Goal: Navigation & Orientation: Understand site structure

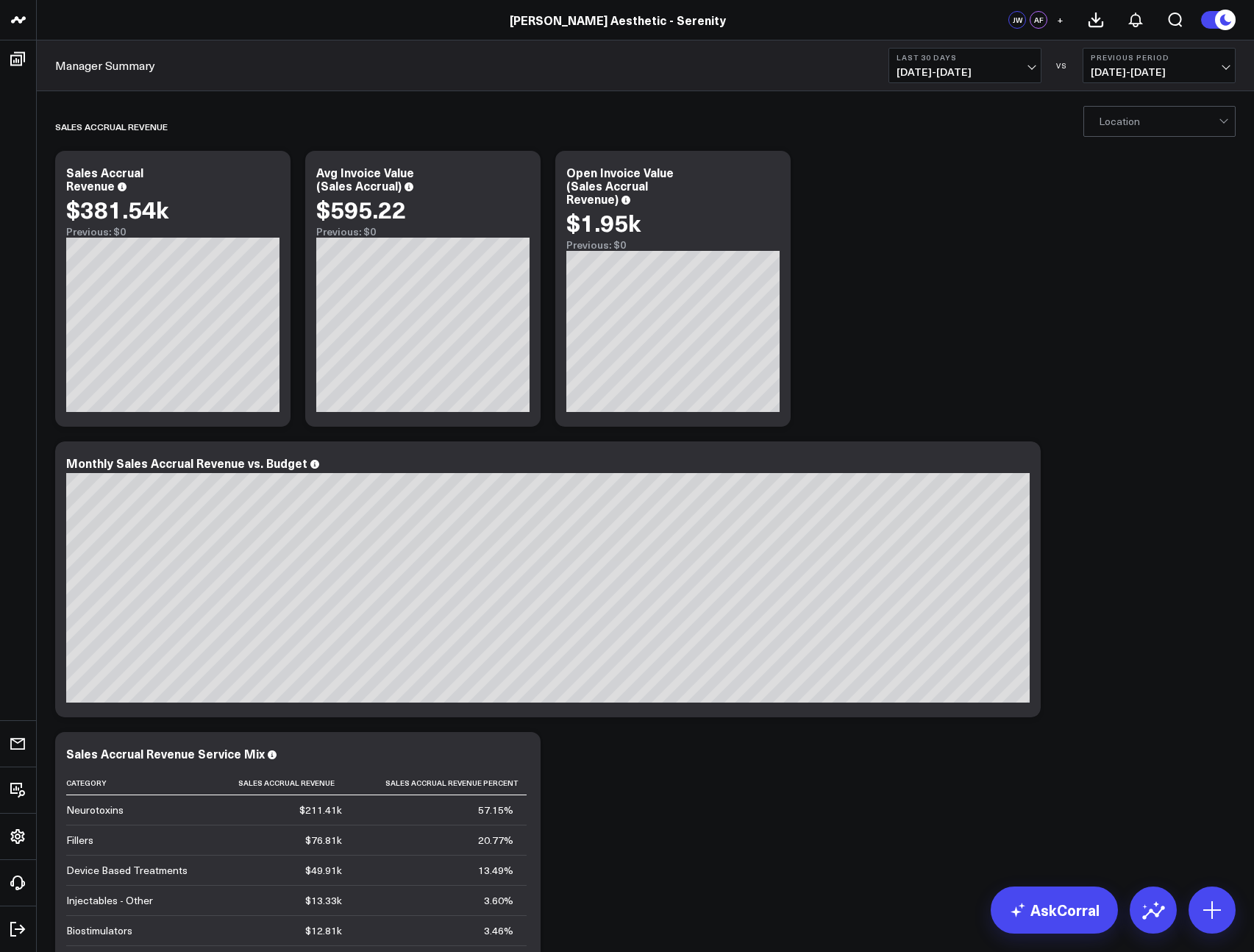
click at [605, 18] on link "[PERSON_NAME] Aesthetic - Serenity" at bounding box center [617, 20] width 216 height 16
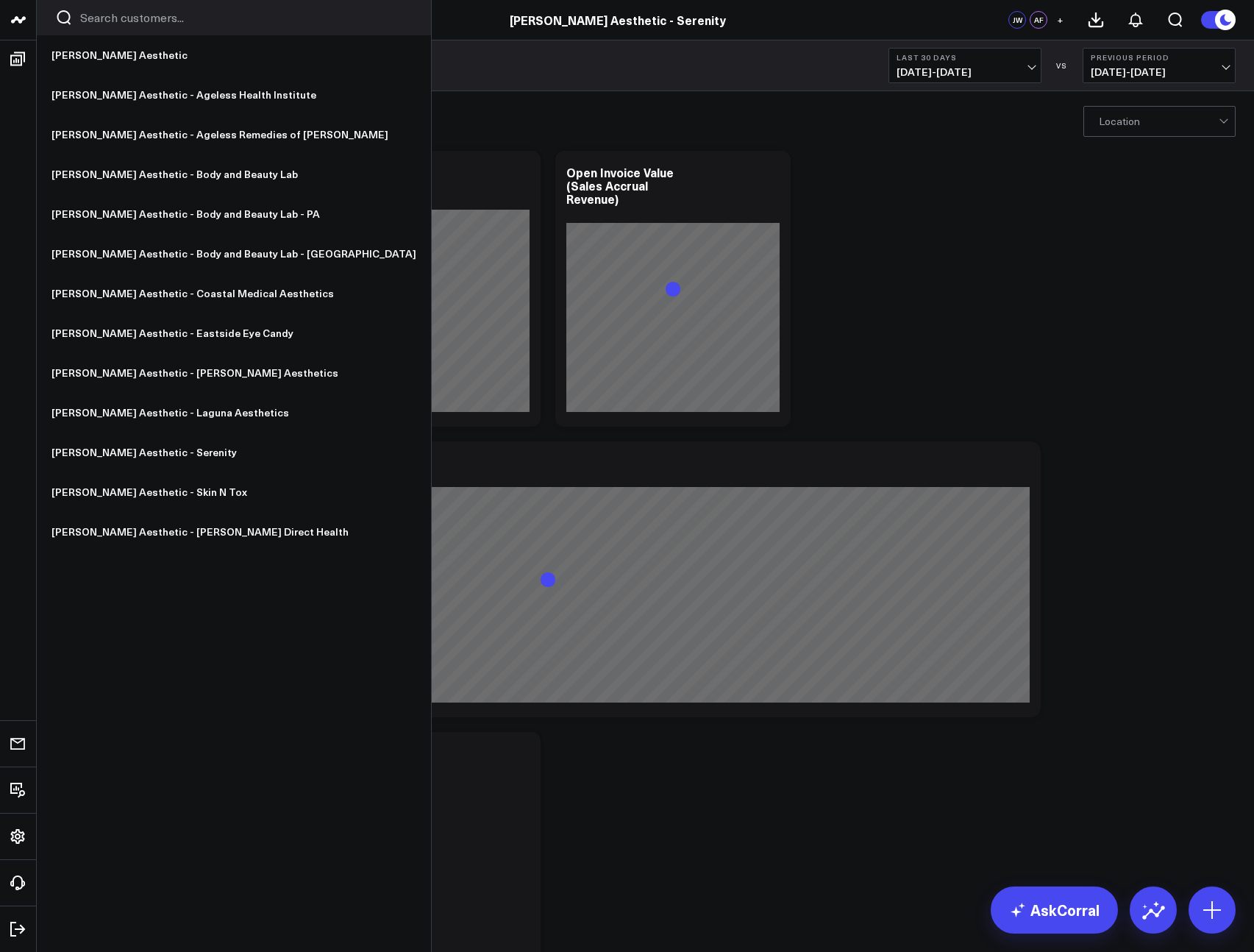
click at [25, 26] on icon at bounding box center [19, 20] width 18 height 18
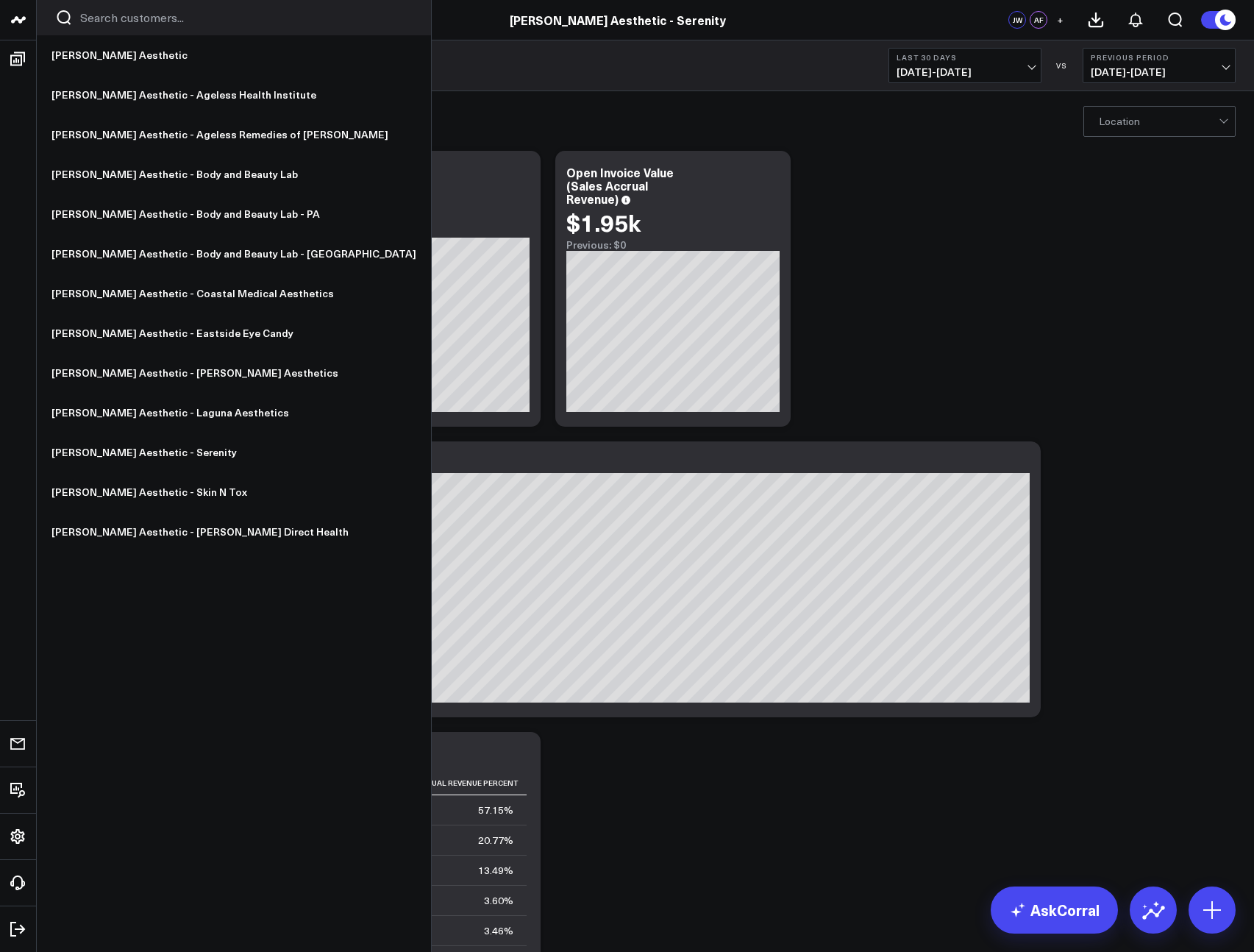
click at [17, 13] on icon at bounding box center [19, 20] width 18 height 18
